Goal: Task Accomplishment & Management: Complete application form

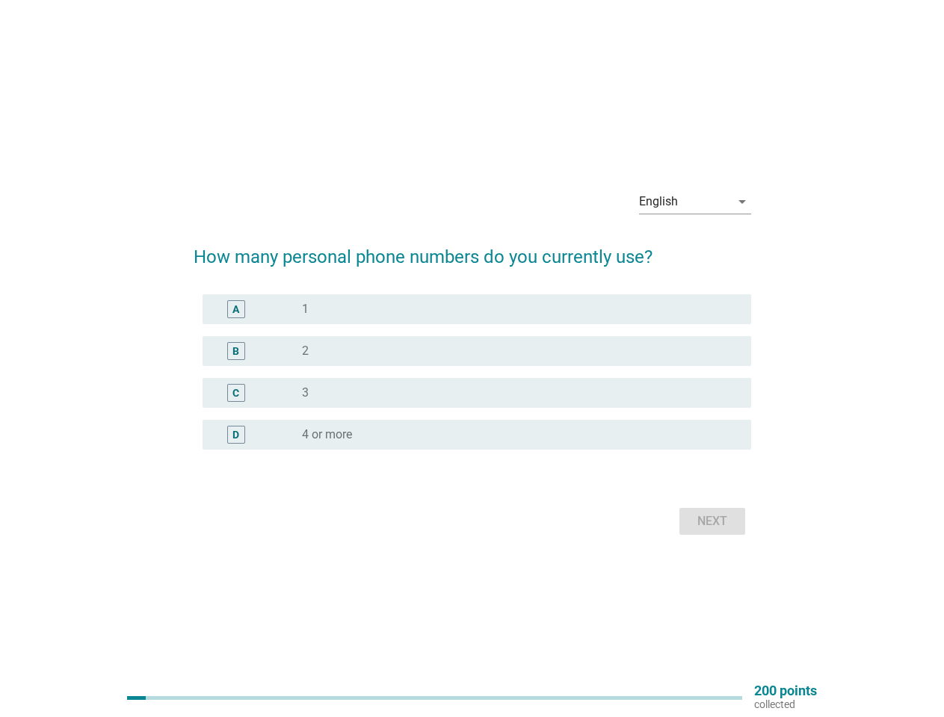
click at [472, 359] on div "radio_button_unchecked 2" at bounding box center [520, 351] width 437 height 18
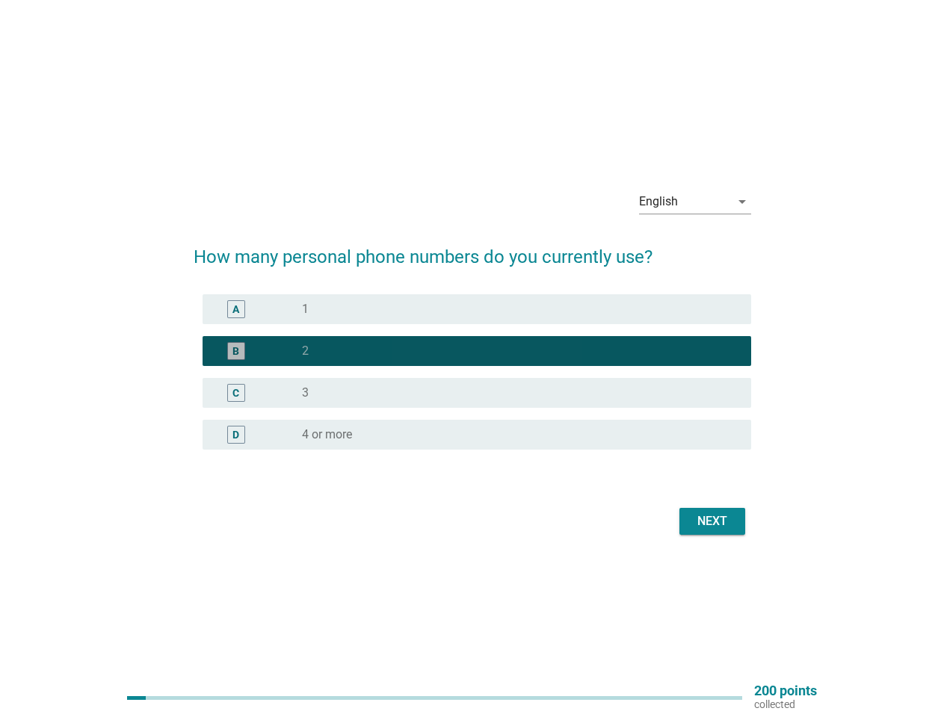
click at [695, 202] on div "English" at bounding box center [684, 202] width 91 height 24
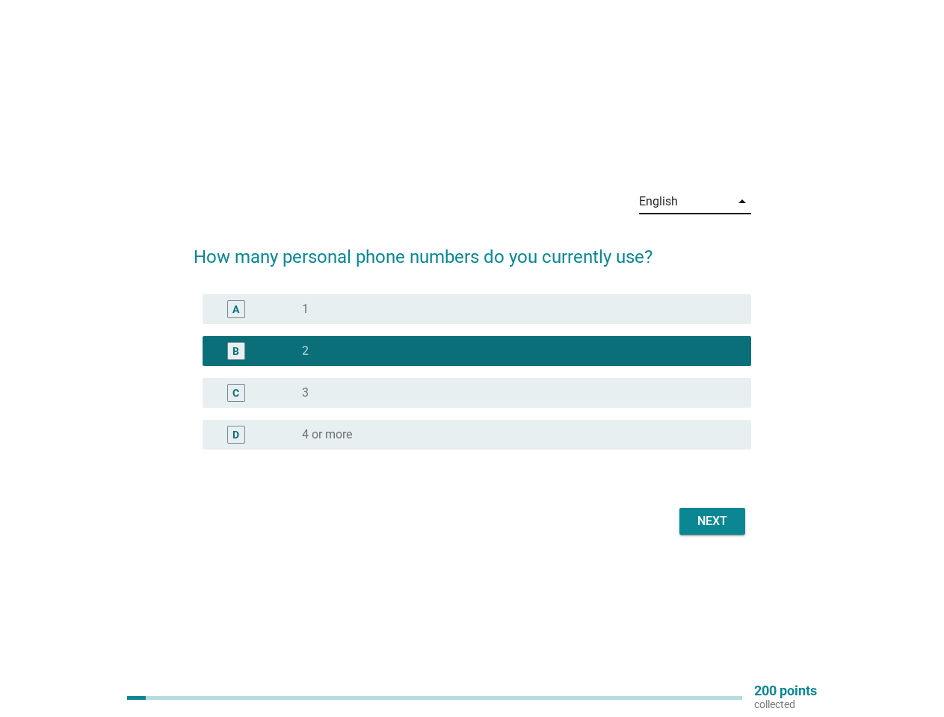
click at [472, 381] on div "C radio_button_unchecked 3" at bounding box center [476, 393] width 548 height 30
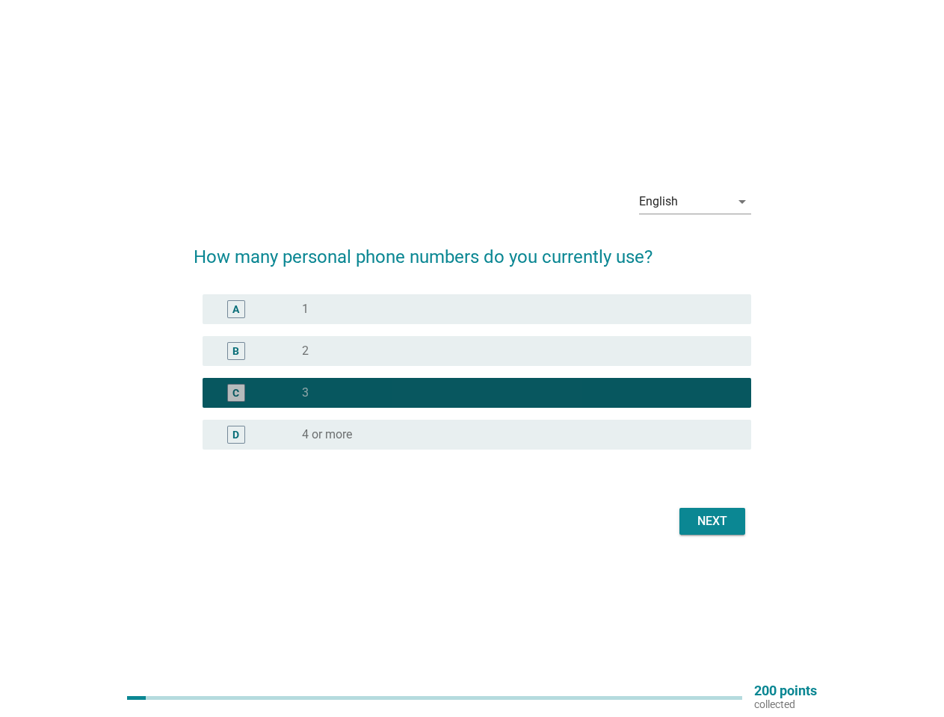
click at [472, 372] on div "C radio_button_checked 3" at bounding box center [471, 393] width 557 height 42
click at [477, 309] on div "radio_button_unchecked 1" at bounding box center [514, 309] width 425 height 15
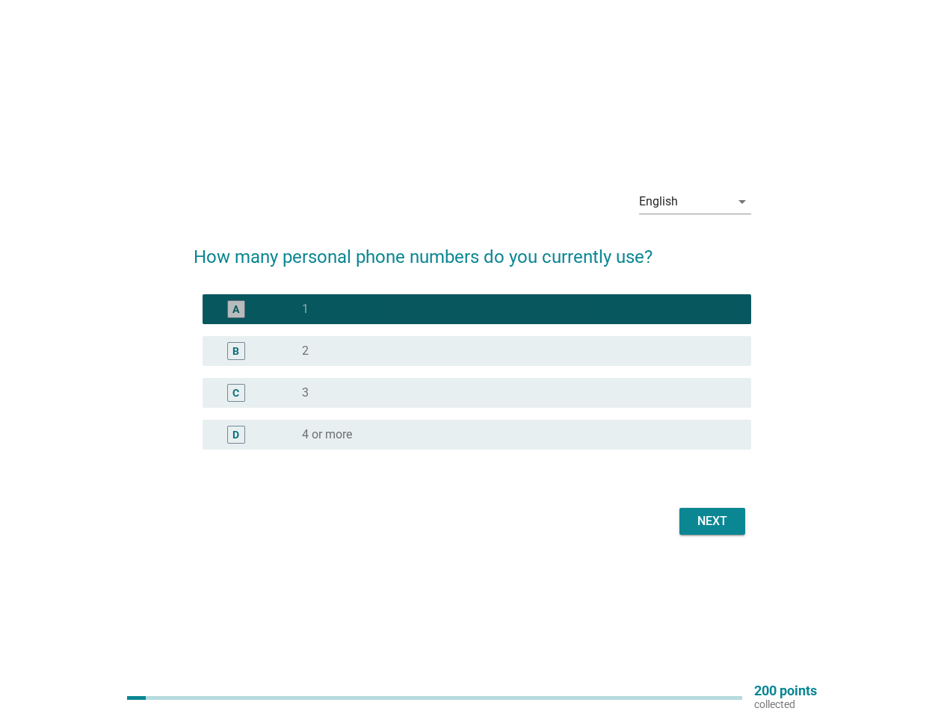
click at [477, 351] on div "radio_button_unchecked 2" at bounding box center [514, 351] width 425 height 15
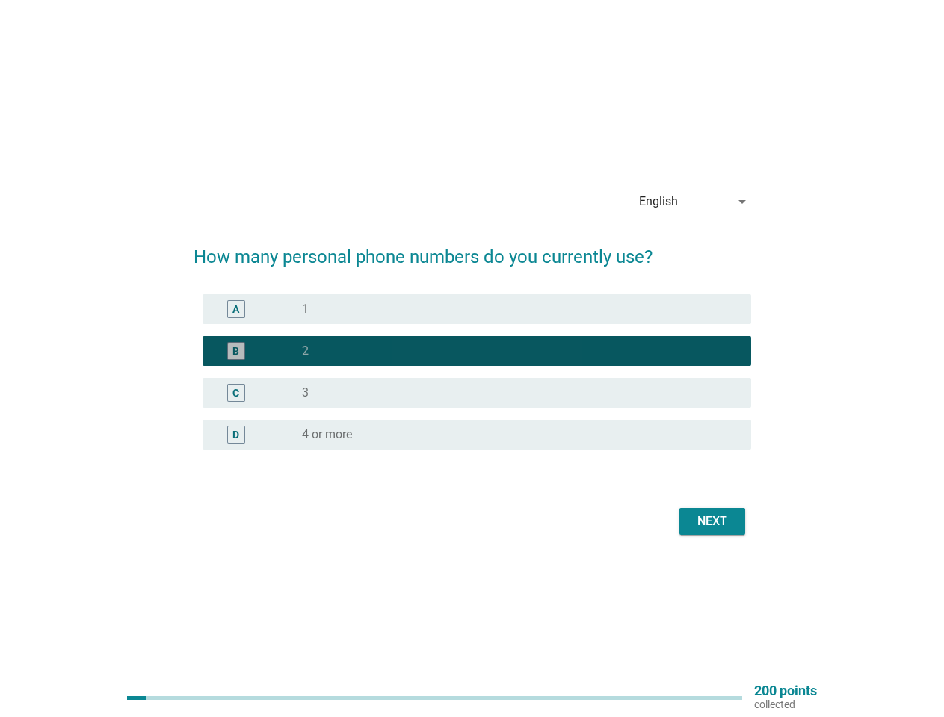
click at [477, 393] on div "radio_button_unchecked 3" at bounding box center [514, 392] width 425 height 15
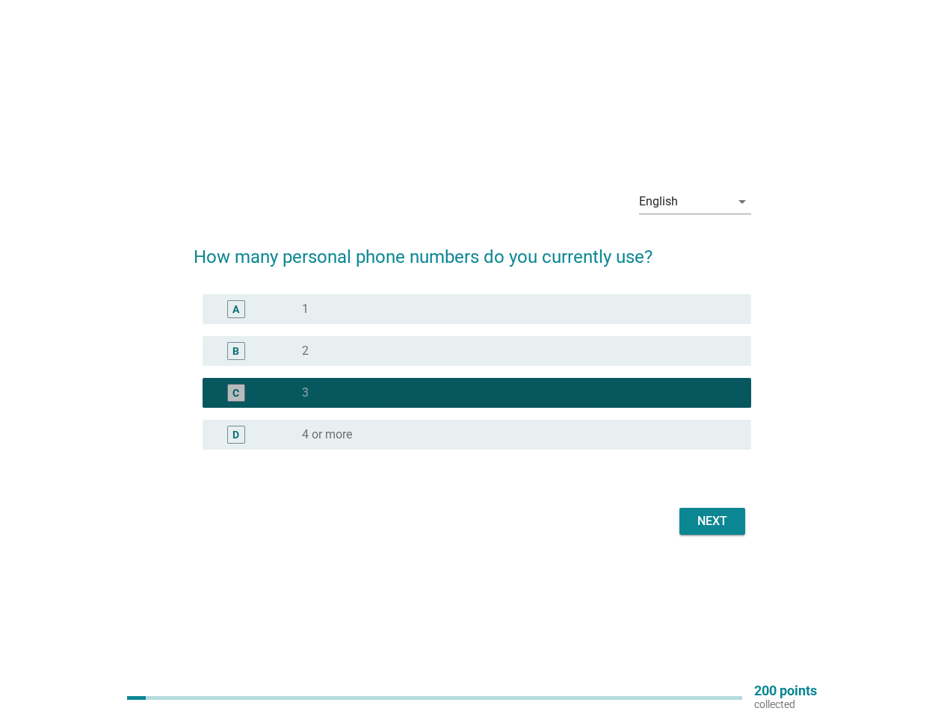
click at [477, 435] on div "radio_button_unchecked 4 or more" at bounding box center [514, 434] width 425 height 15
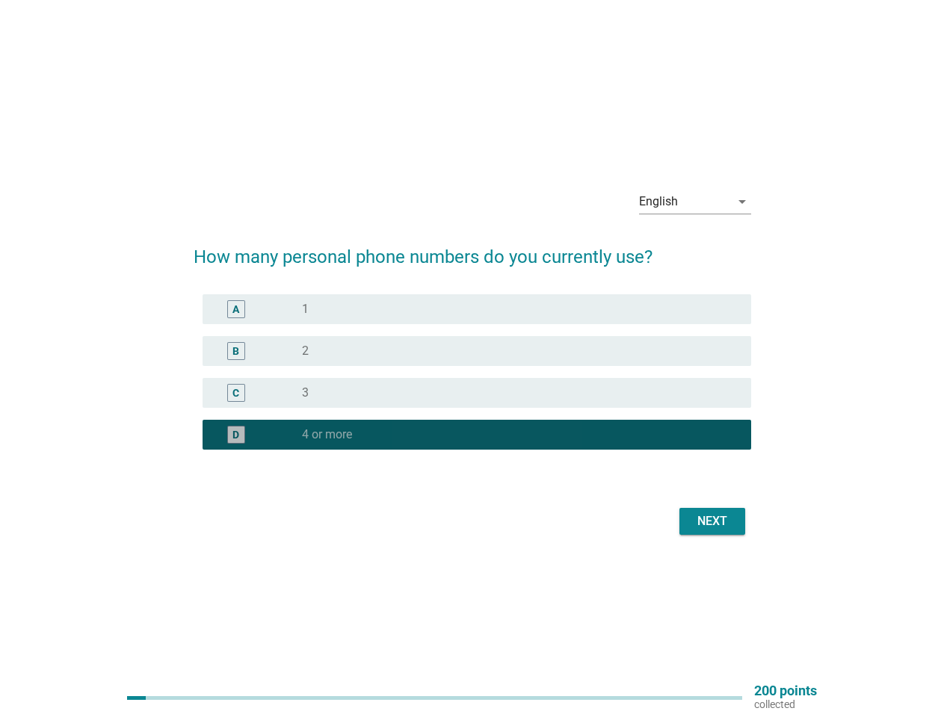
click at [326, 435] on label "4 or more" at bounding box center [327, 434] width 50 height 15
click at [712, 521] on div "Next" at bounding box center [712, 521] width 42 height 18
